Goal: Task Accomplishment & Management: Manage account settings

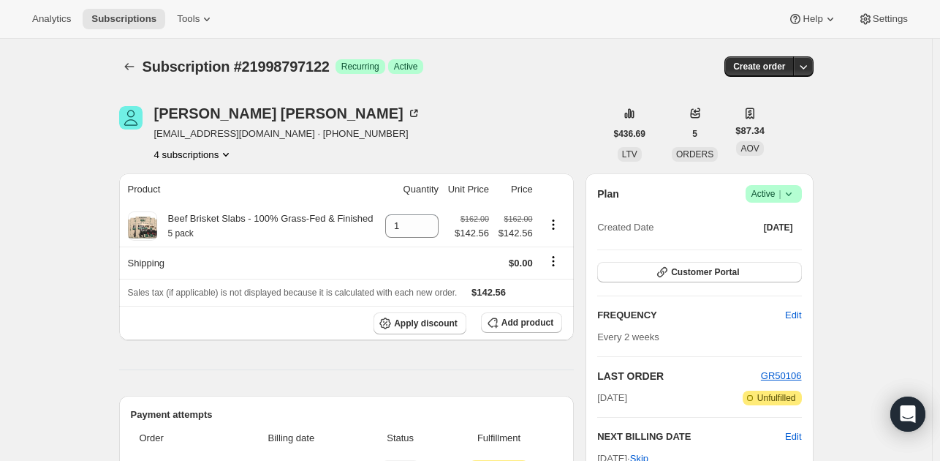
click at [792, 189] on icon at bounding box center [788, 193] width 15 height 15
click at [779, 247] on span "Cancel subscription" at bounding box center [778, 246] width 83 height 11
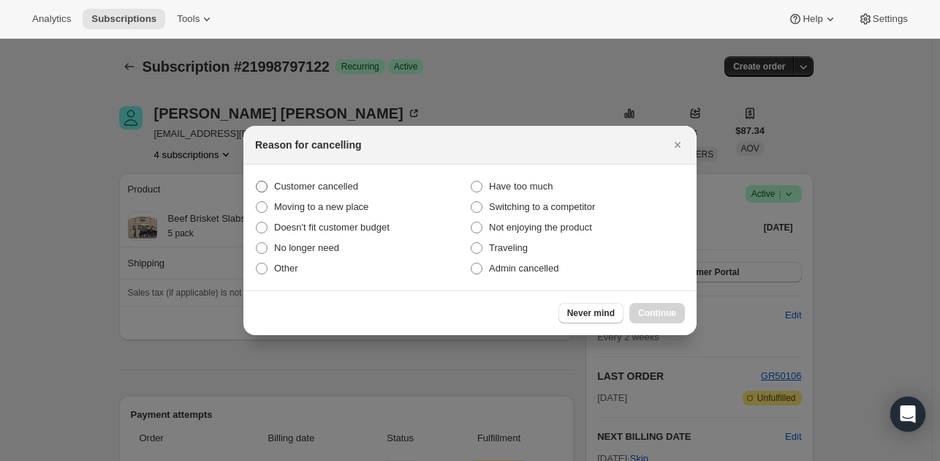
click at [308, 176] on label "Customer cancelled" at bounding box center [362, 186] width 215 height 20
click at [257, 181] on input "Customer cancelled" at bounding box center [256, 181] width 1 height 1
radio input "true"
click at [667, 307] on span "Continue" at bounding box center [657, 313] width 38 height 12
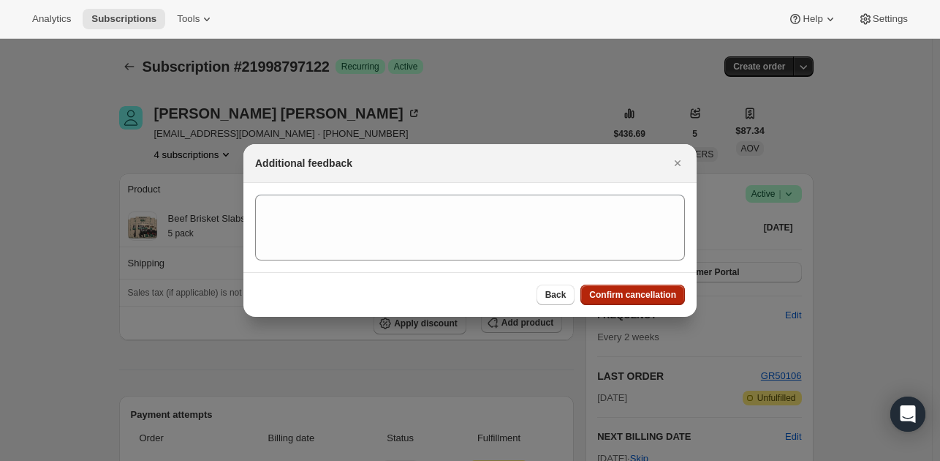
click at [635, 297] on span "Confirm cancellation" at bounding box center [632, 295] width 87 height 12
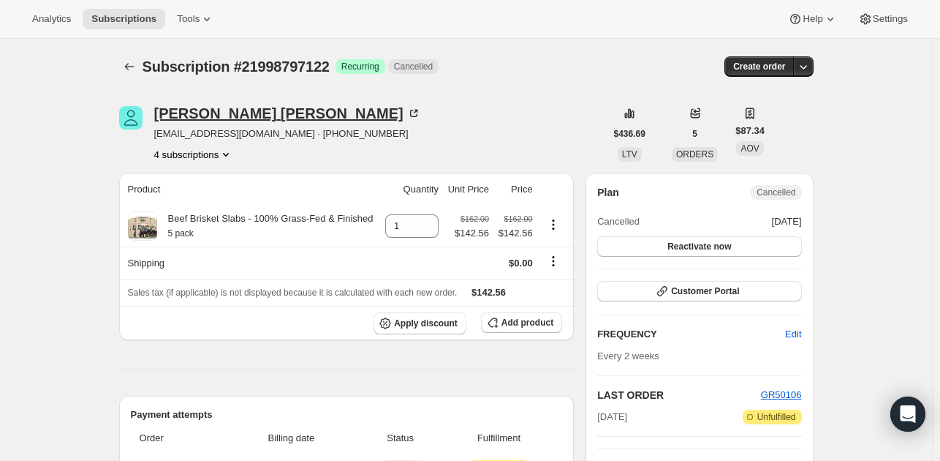
click at [183, 110] on div "[PERSON_NAME]" at bounding box center [287, 113] width 267 height 15
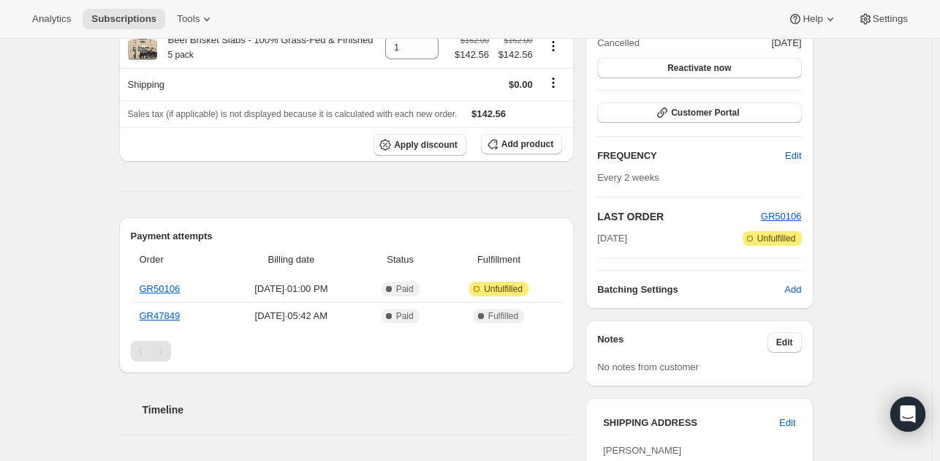
scroll to position [146, 0]
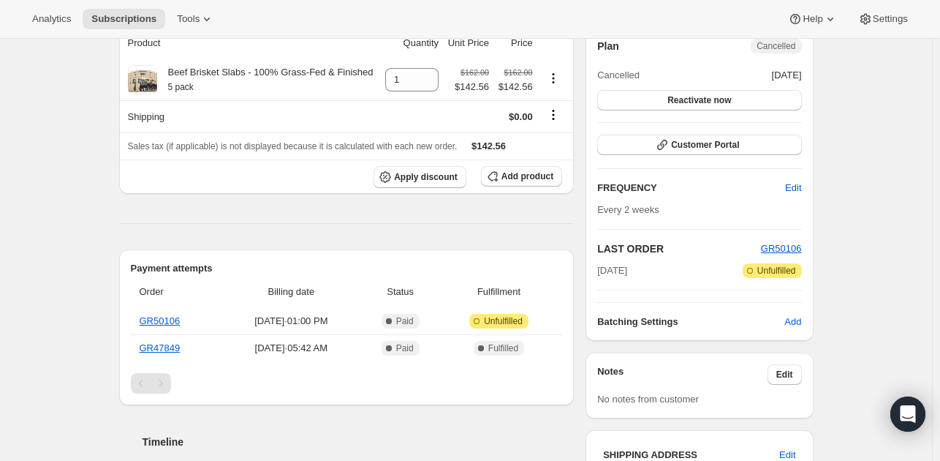
click at [168, 385] on div "Pagination" at bounding box center [161, 383] width 20 height 20
click at [146, 387] on div "Pagination" at bounding box center [141, 383] width 20 height 20
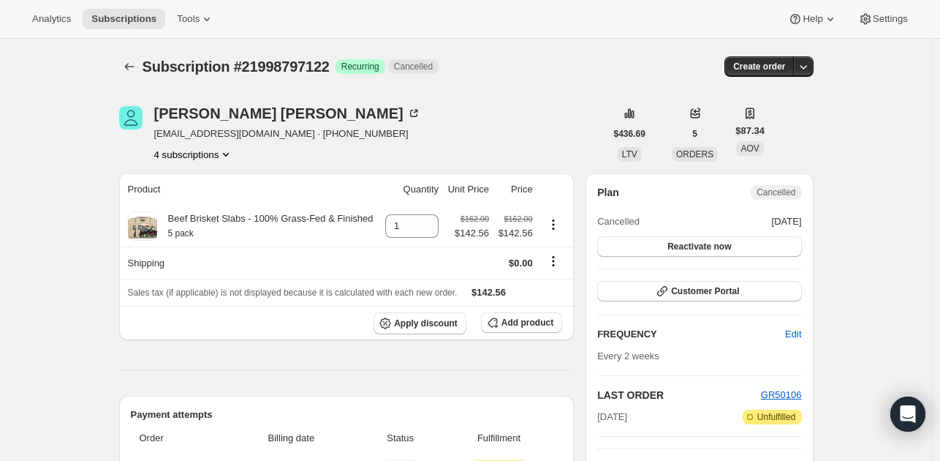
scroll to position [73, 0]
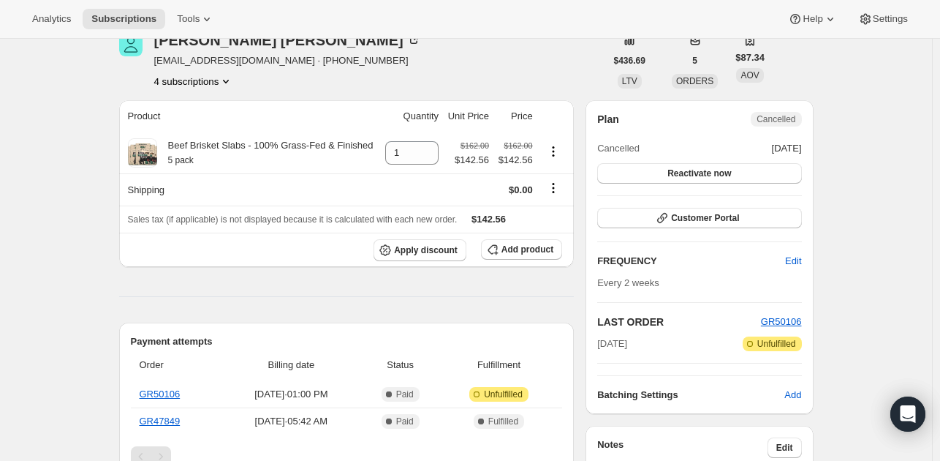
click at [197, 84] on button "4 subscriptions" at bounding box center [194, 81] width 80 height 15
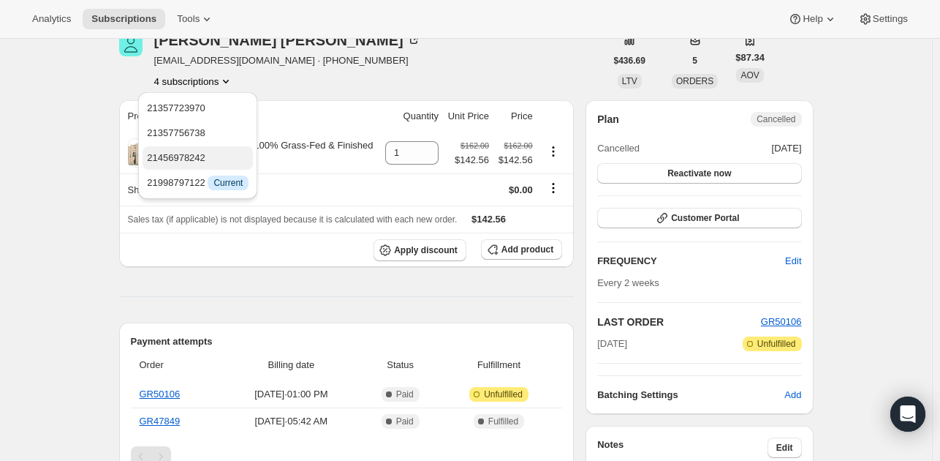
click at [219, 160] on span "21456978242" at bounding box center [198, 158] width 102 height 15
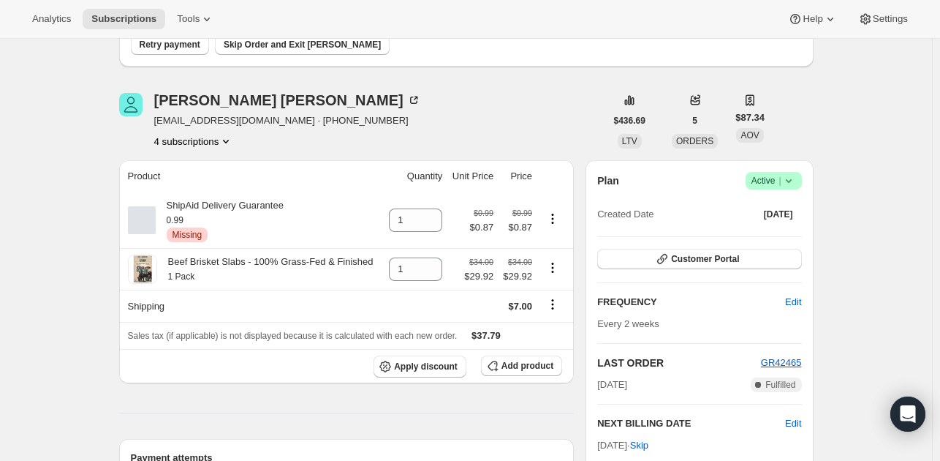
scroll to position [146, 0]
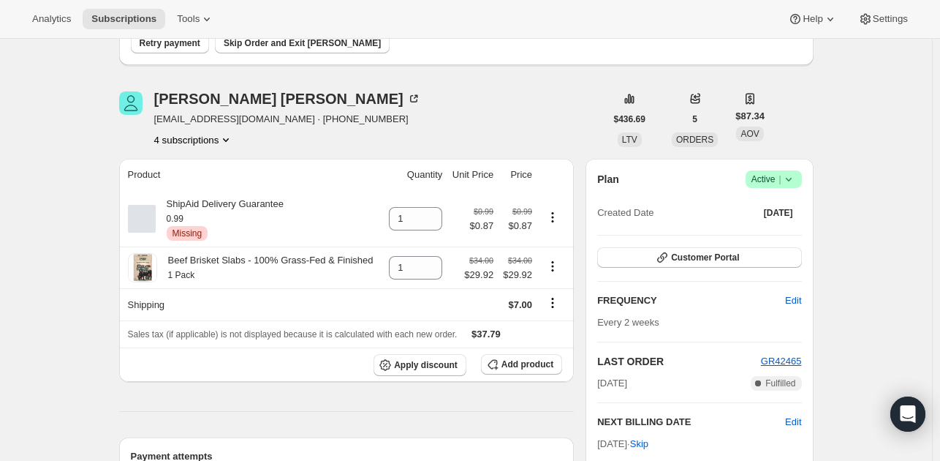
click at [796, 173] on icon at bounding box center [788, 179] width 15 height 15
click at [768, 228] on span "Cancel subscription" at bounding box center [778, 232] width 83 height 11
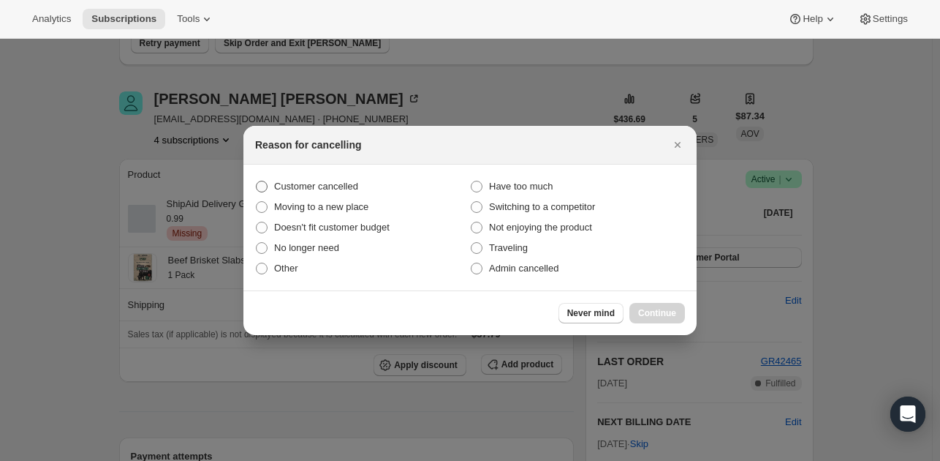
click at [338, 187] on span "Customer cancelled" at bounding box center [316, 186] width 84 height 11
click at [257, 181] on input "Customer cancelled" at bounding box center [256, 181] width 1 height 1
radio input "true"
click at [670, 311] on span "Continue" at bounding box center [657, 313] width 38 height 12
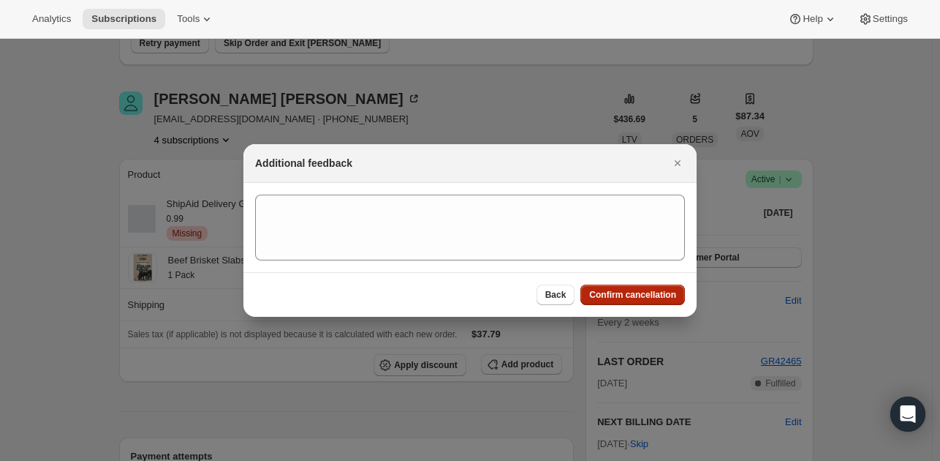
click at [667, 298] on span "Confirm cancellation" at bounding box center [632, 295] width 87 height 12
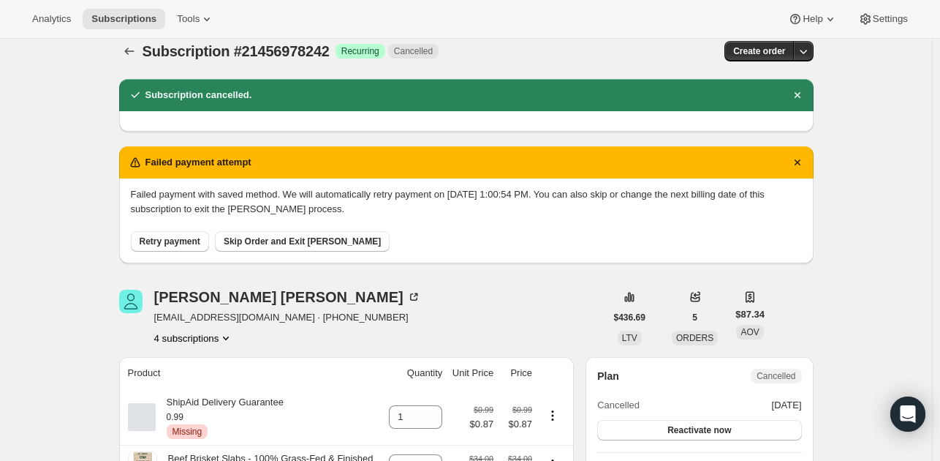
scroll to position [0, 0]
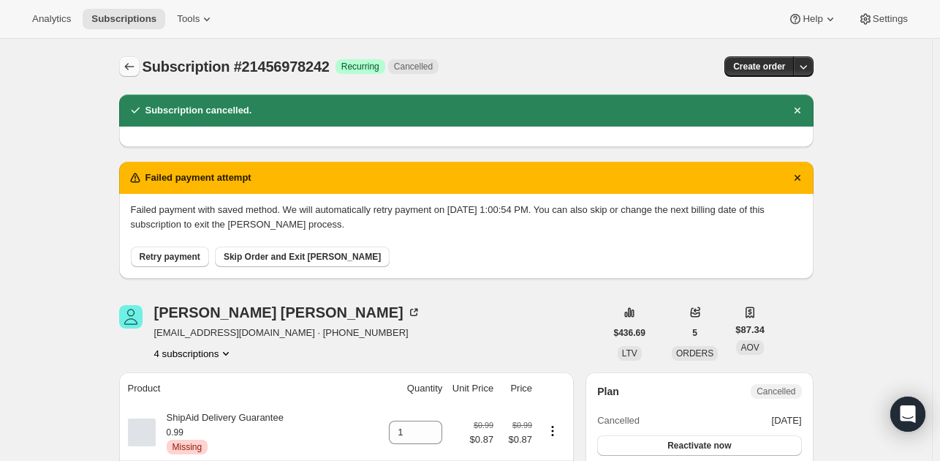
click at [135, 67] on icon "Subscriptions" at bounding box center [129, 66] width 15 height 15
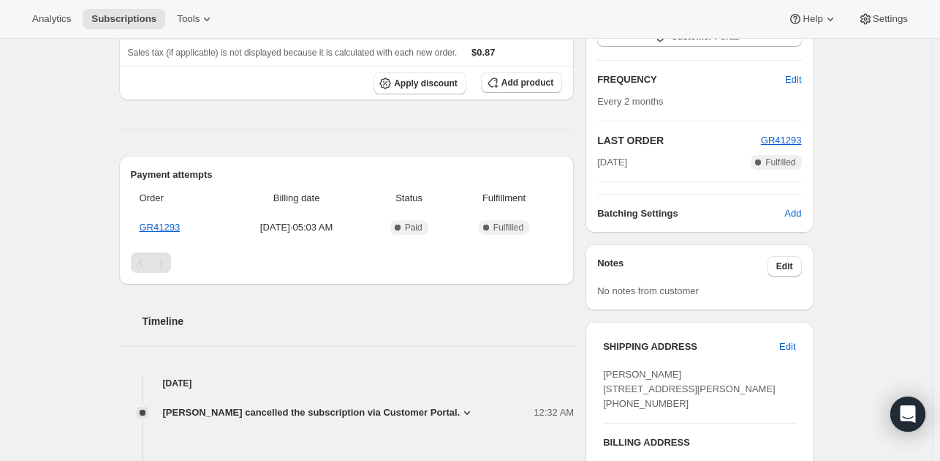
scroll to position [219, 0]
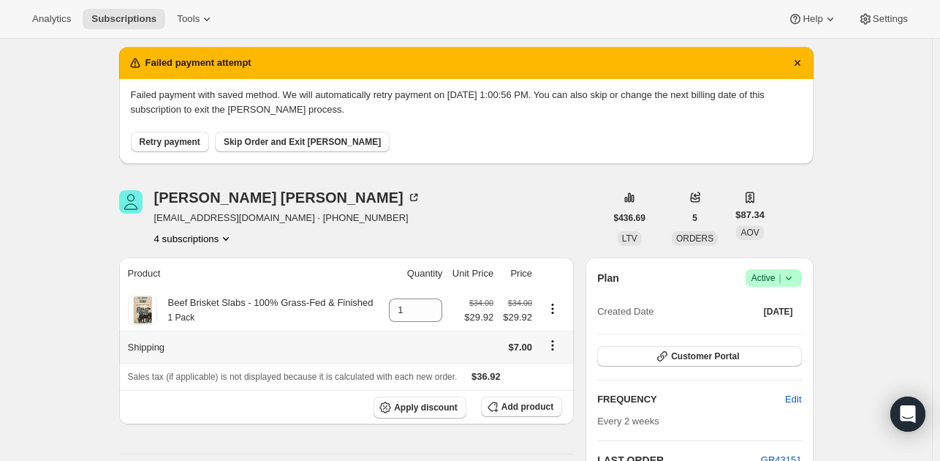
scroll to position [73, 0]
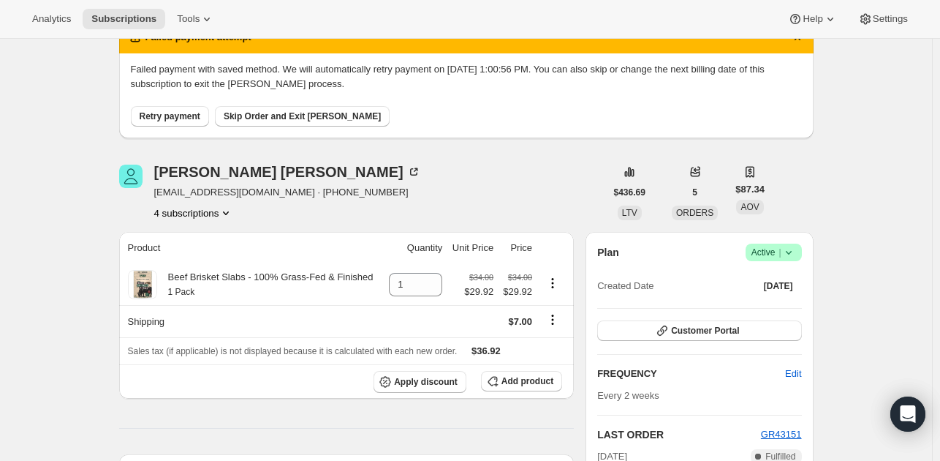
click at [218, 210] on button "4 subscriptions" at bounding box center [194, 212] width 80 height 15
click at [796, 251] on icon at bounding box center [788, 252] width 15 height 15
click at [779, 298] on span "Cancel subscription" at bounding box center [778, 305] width 83 height 15
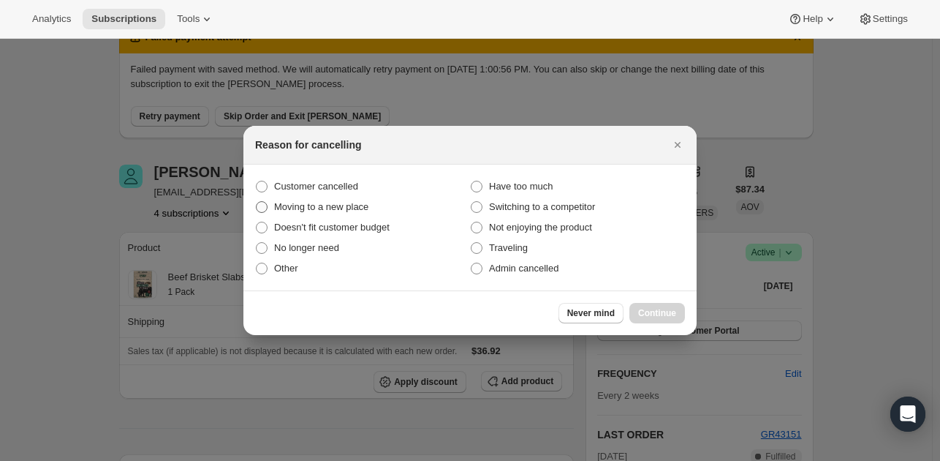
drag, startPoint x: 296, startPoint y: 187, endPoint x: 354, endPoint y: 197, distance: 58.6
click at [297, 187] on span "Customer cancelled" at bounding box center [316, 186] width 84 height 11
click at [257, 181] on input "Customer cancelled" at bounding box center [256, 181] width 1 height 1
radio input "true"
click at [654, 303] on div "Never mind Continue" at bounding box center [621, 313] width 126 height 20
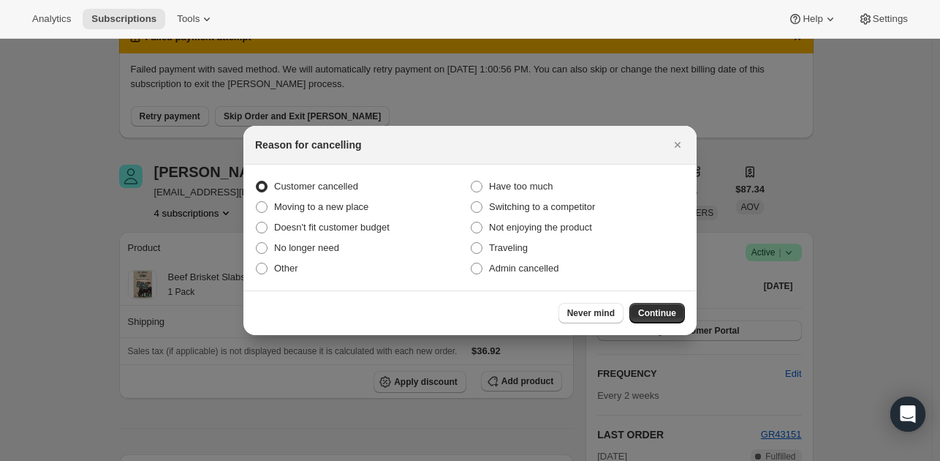
click at [643, 310] on span "Continue" at bounding box center [657, 313] width 38 height 12
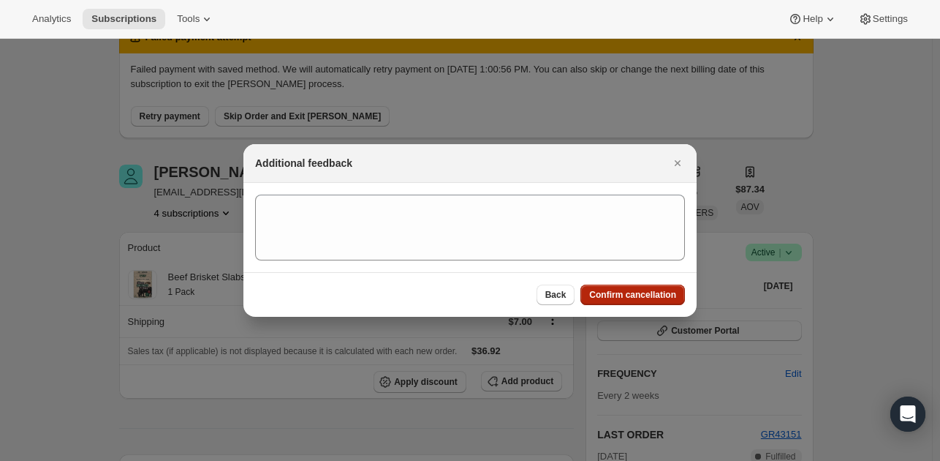
click at [621, 300] on button "Confirm cancellation" at bounding box center [632, 294] width 105 height 20
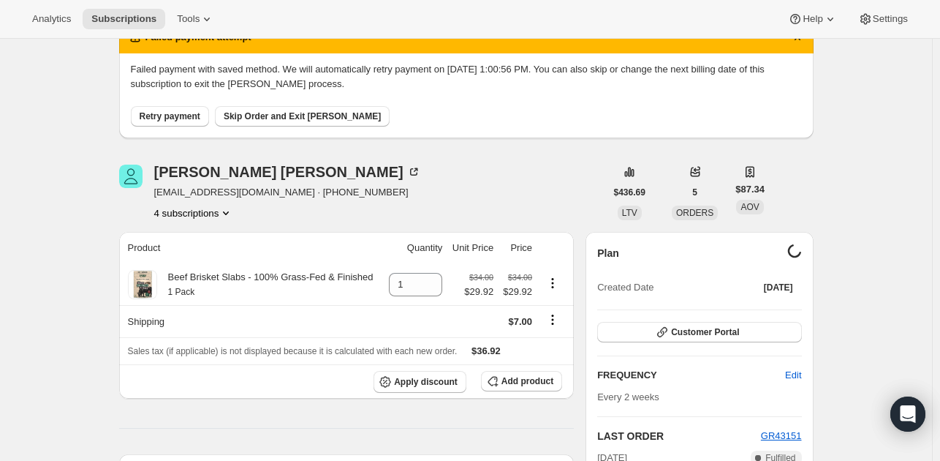
click at [173, 202] on div "Chris Uryevick bozidar1018@gmail.com · +15168085795 4 subscriptions" at bounding box center [287, 192] width 267 height 56
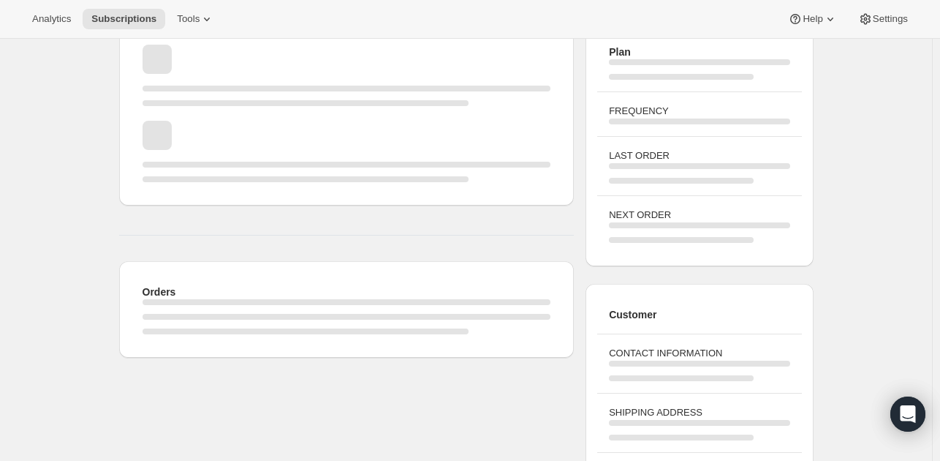
click at [184, 211] on div "Orders" at bounding box center [346, 189] width 455 height 336
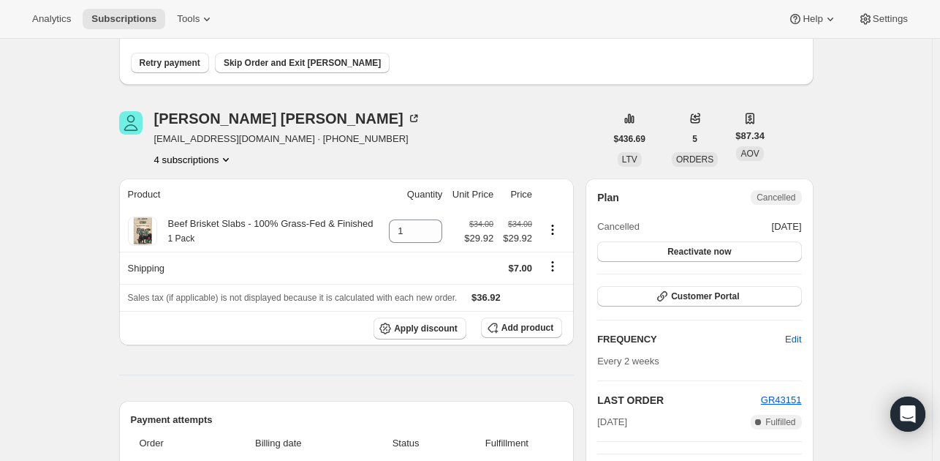
scroll to position [219, 0]
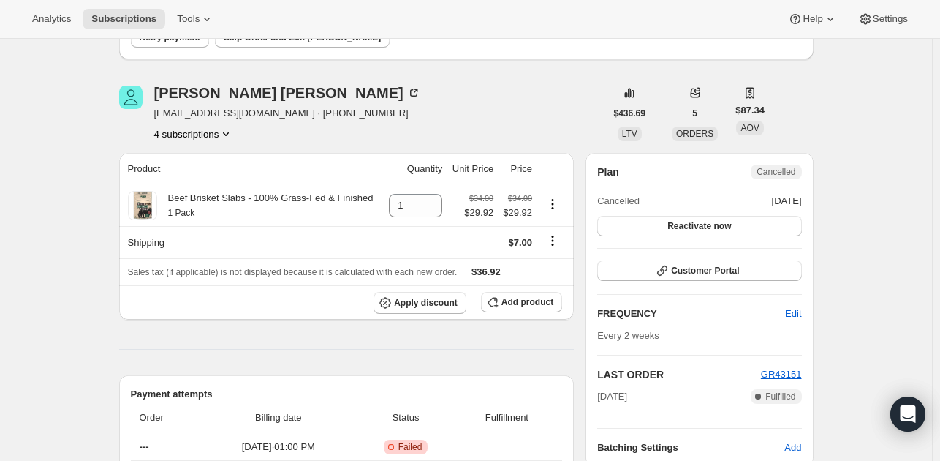
click at [208, 139] on button "4 subscriptions" at bounding box center [194, 133] width 80 height 15
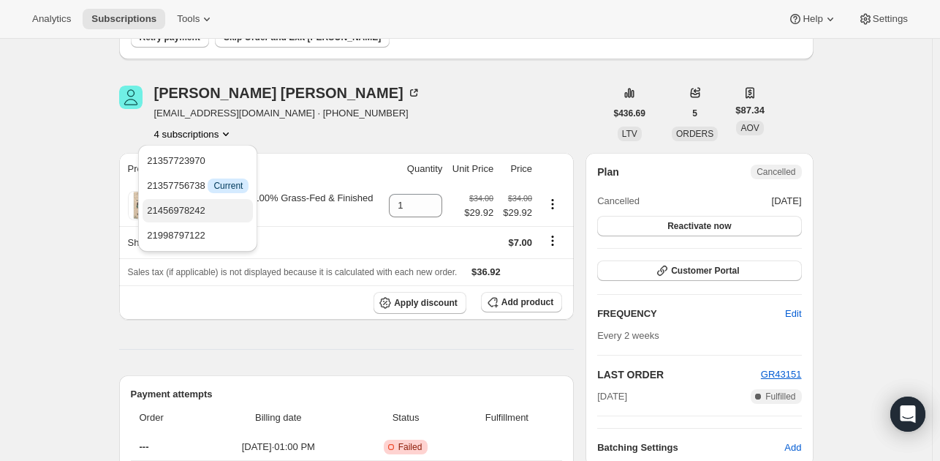
click at [207, 201] on button "21456978242" at bounding box center [198, 210] width 110 height 23
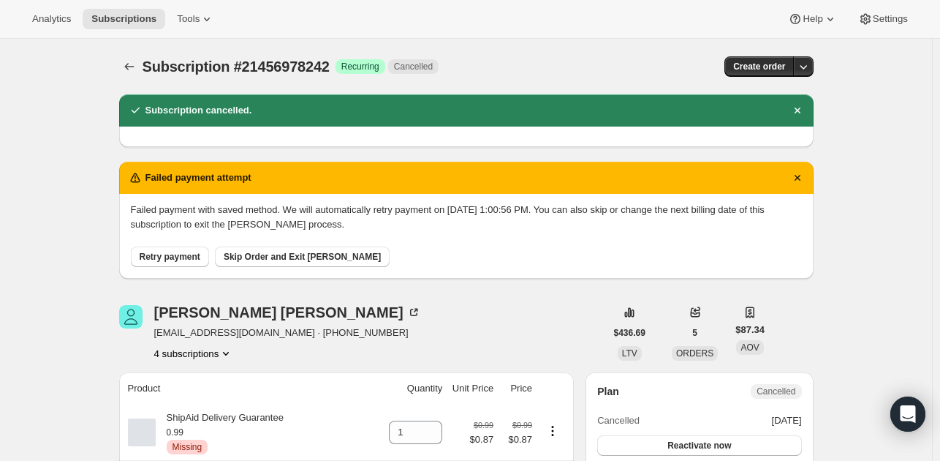
click at [202, 359] on button "4 subscriptions" at bounding box center [194, 353] width 80 height 15
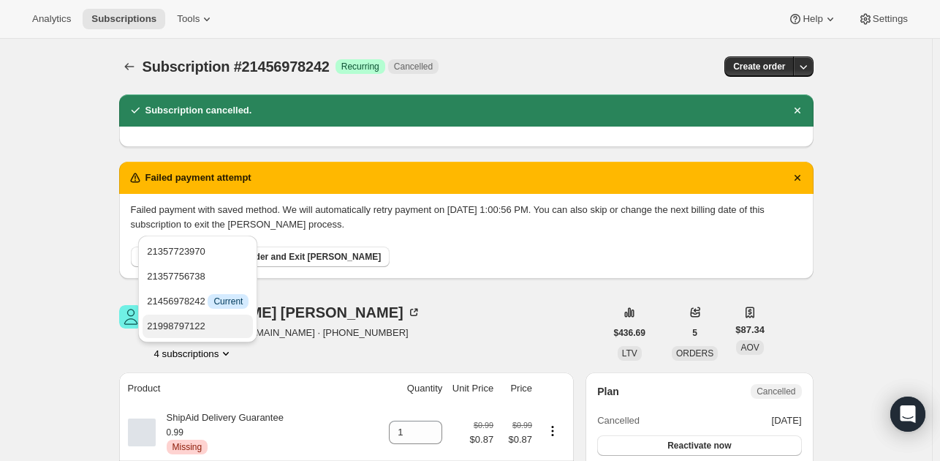
click at [205, 324] on span "21998797122" at bounding box center [198, 326] width 102 height 15
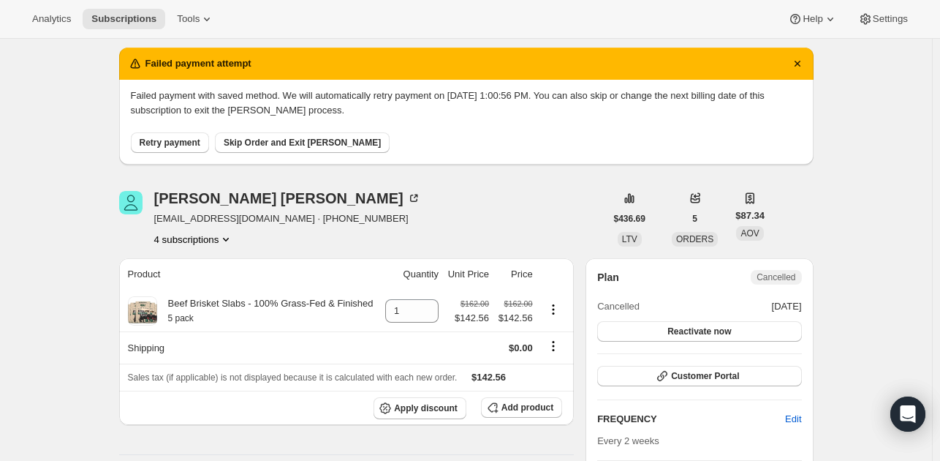
scroll to position [146, 0]
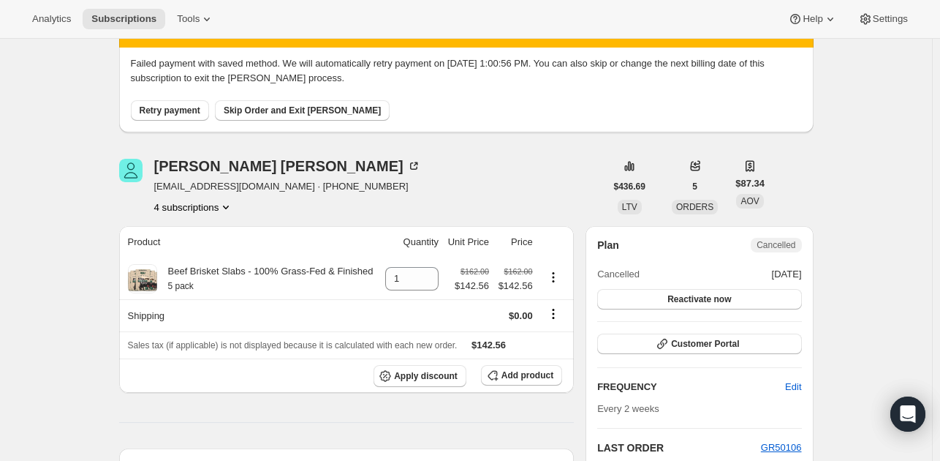
click at [208, 208] on button "4 subscriptions" at bounding box center [194, 207] width 80 height 15
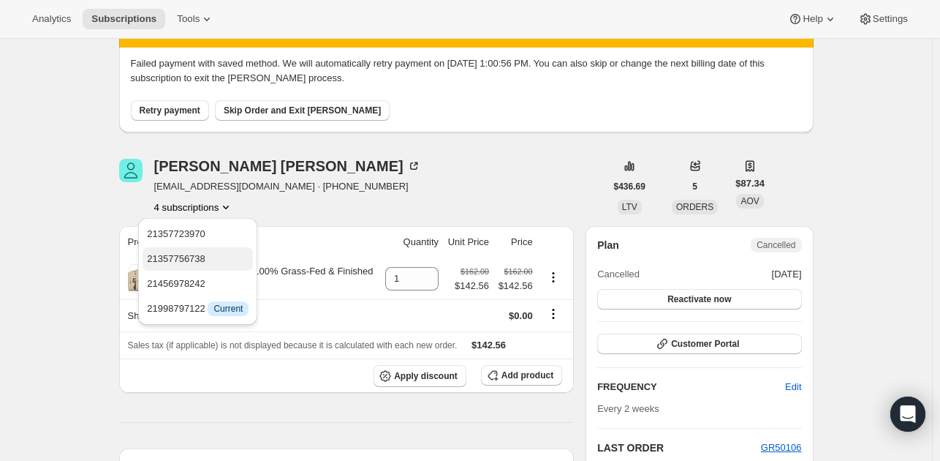
click at [210, 256] on span "21357756738" at bounding box center [198, 258] width 102 height 15
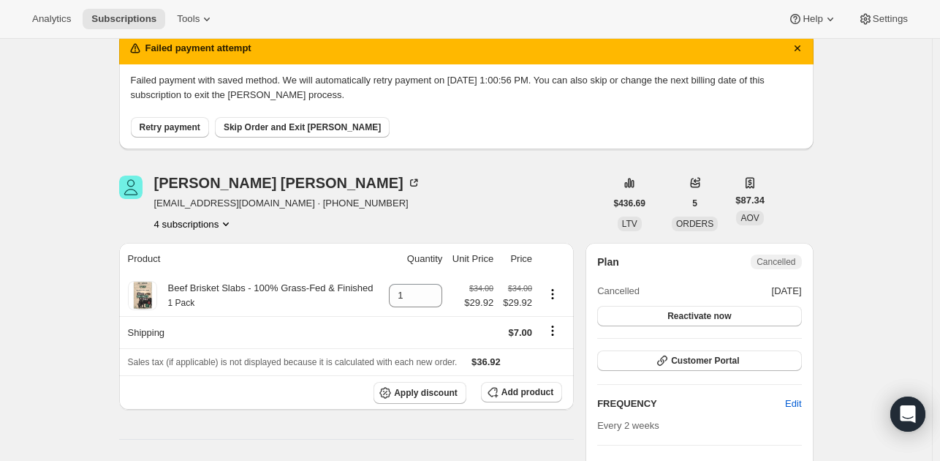
scroll to position [219, 0]
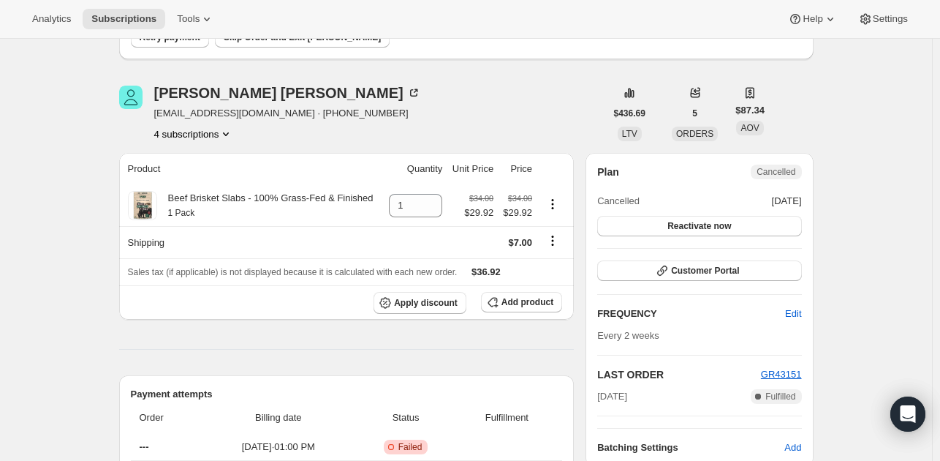
click at [213, 134] on button "4 subscriptions" at bounding box center [194, 133] width 80 height 15
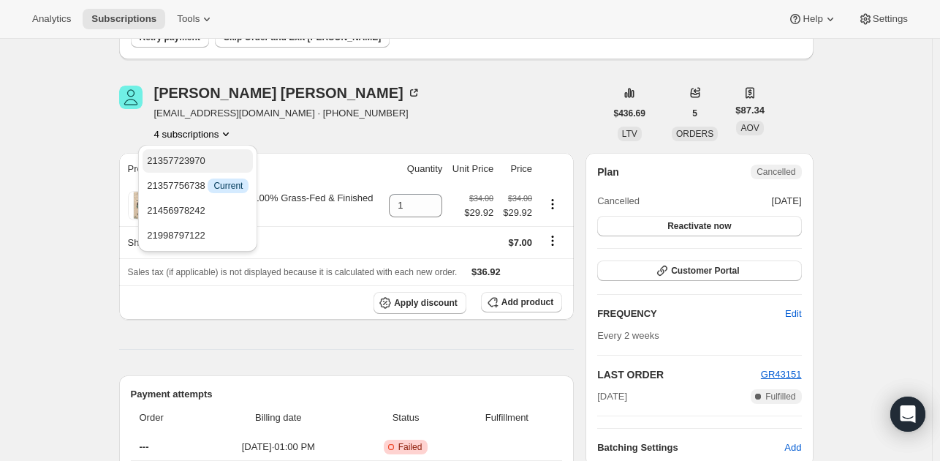
click at [228, 163] on span "21357723970" at bounding box center [198, 161] width 102 height 15
